Goal: Transaction & Acquisition: Purchase product/service

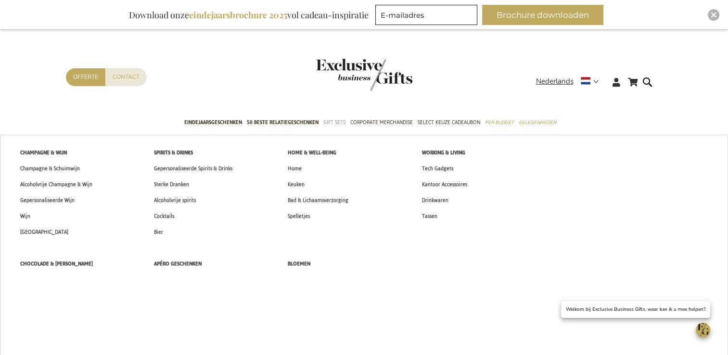
click at [339, 122] on span "Gift Sets" at bounding box center [334, 122] width 22 height 10
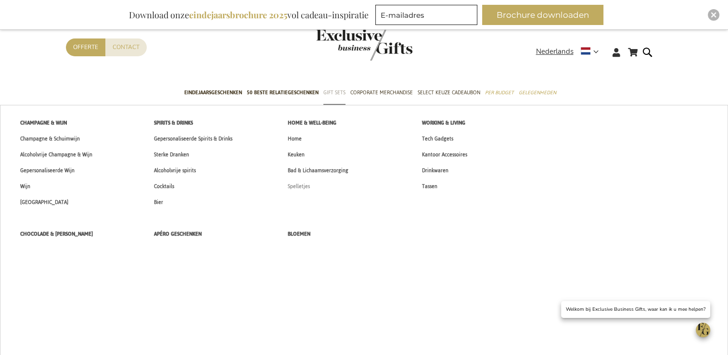
click at [298, 188] on span "Spelletjes" at bounding box center [299, 186] width 22 height 10
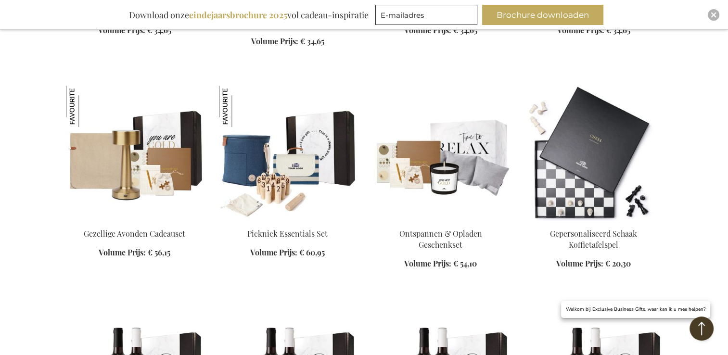
scroll to position [625, 0]
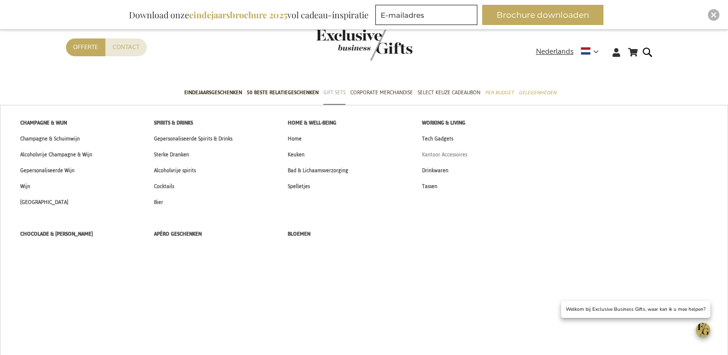
click at [450, 156] on span "Kantoor Accessoires" at bounding box center [444, 155] width 45 height 10
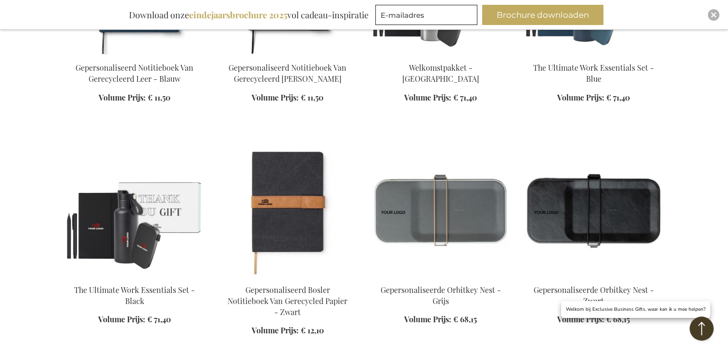
scroll to position [1058, 0]
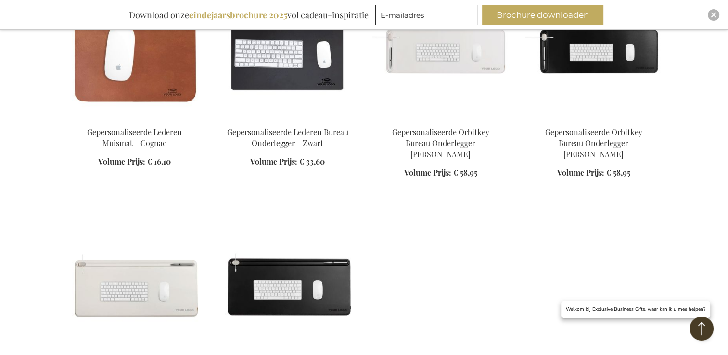
scroll to position [3078, 0]
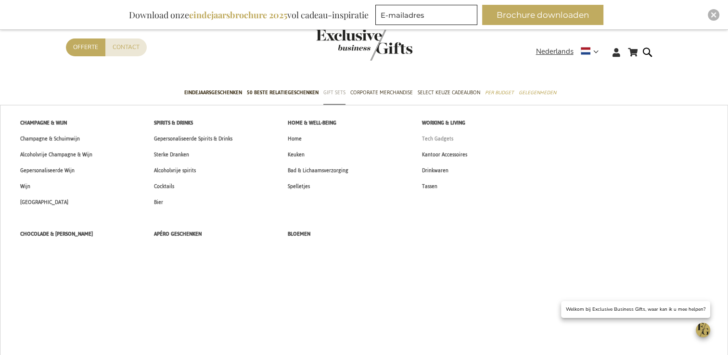
click at [435, 136] on span "Tech Gadgets" at bounding box center [437, 139] width 31 height 10
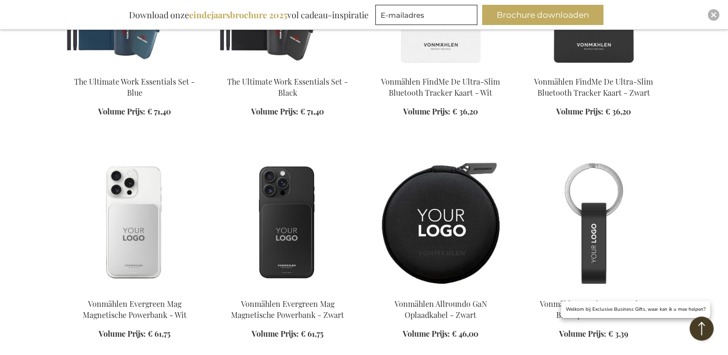
scroll to position [818, 0]
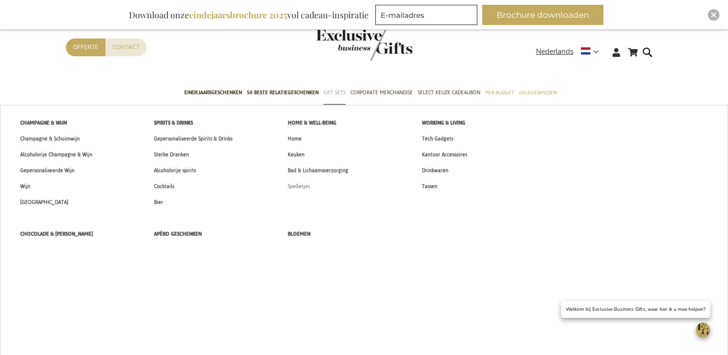
click at [301, 188] on span "Spelletjes" at bounding box center [299, 186] width 22 height 10
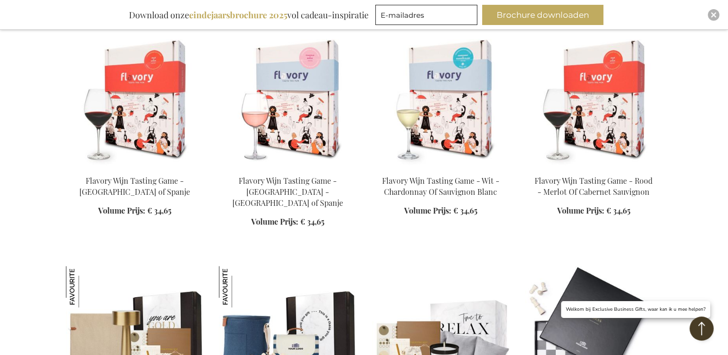
scroll to position [577, 0]
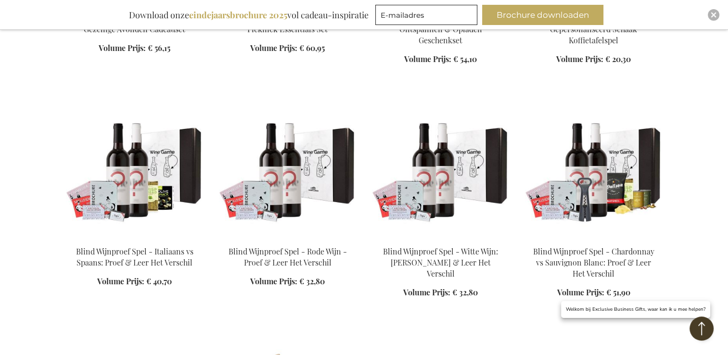
scroll to position [577, 0]
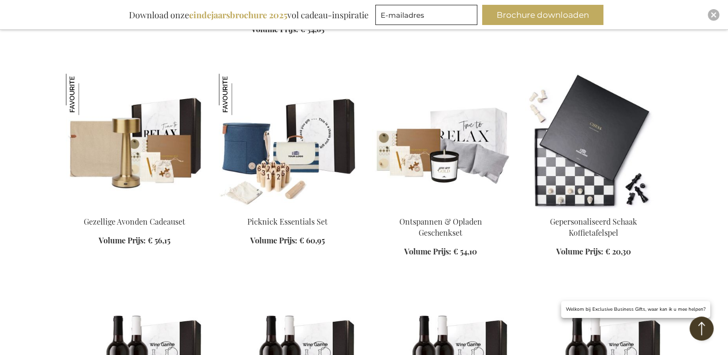
click at [149, 166] on img at bounding box center [135, 141] width 138 height 135
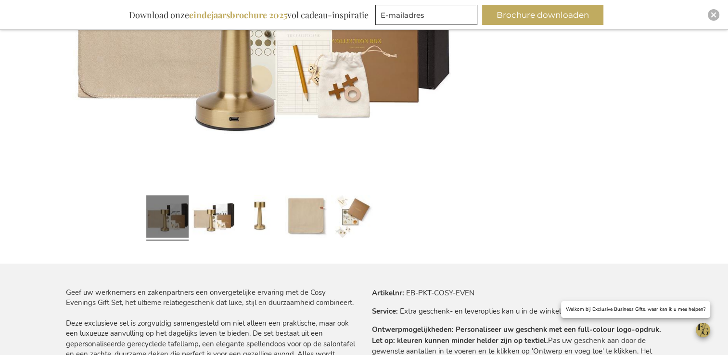
scroll to position [289, 0]
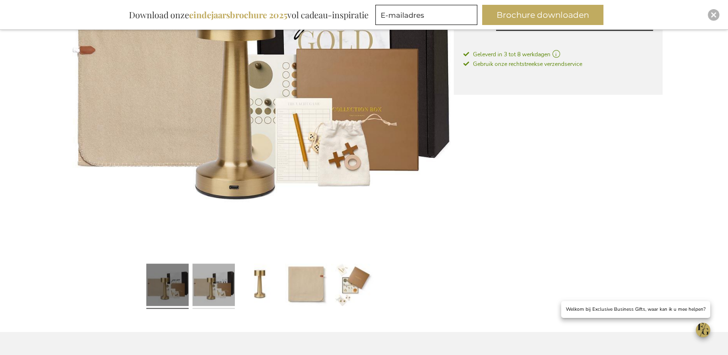
click at [233, 278] on link at bounding box center [213, 286] width 42 height 53
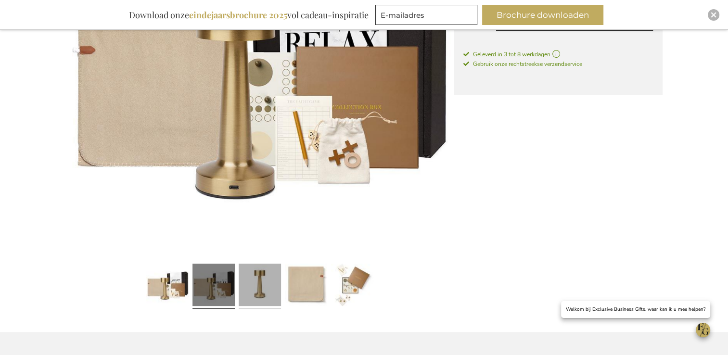
click at [267, 279] on link at bounding box center [260, 286] width 42 height 53
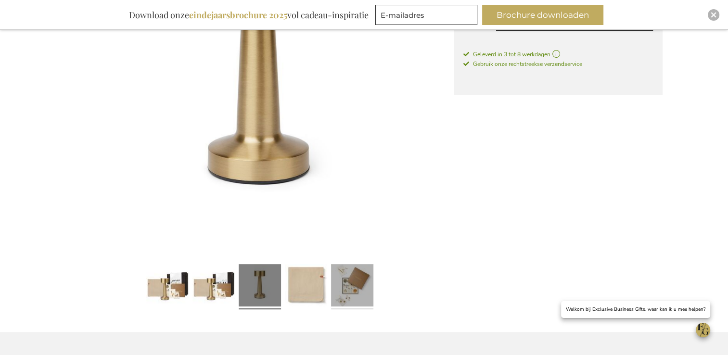
click at [363, 302] on link at bounding box center [352, 286] width 42 height 53
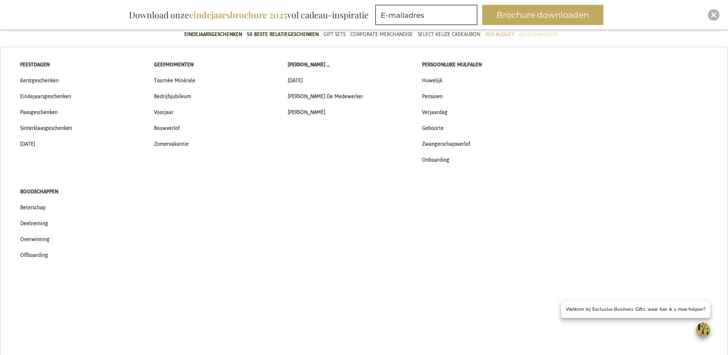
scroll to position [192, 0]
